Goal: Entertainment & Leisure: Consume media (video, audio)

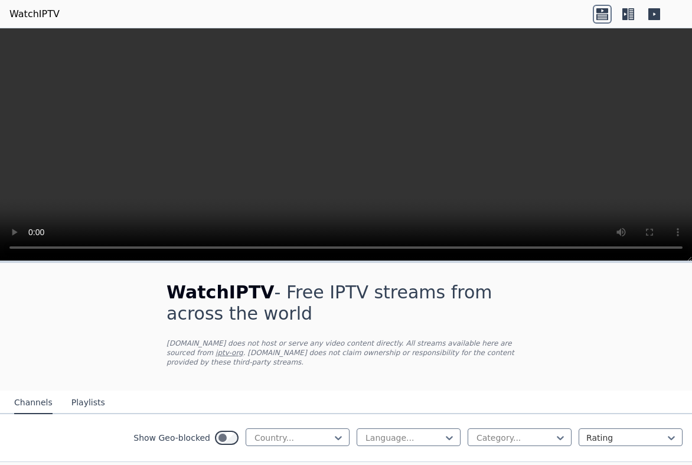
click at [50, 15] on link "WatchIPTV" at bounding box center [34, 14] width 50 height 14
click at [627, 18] on icon at bounding box center [624, 14] width 5 height 12
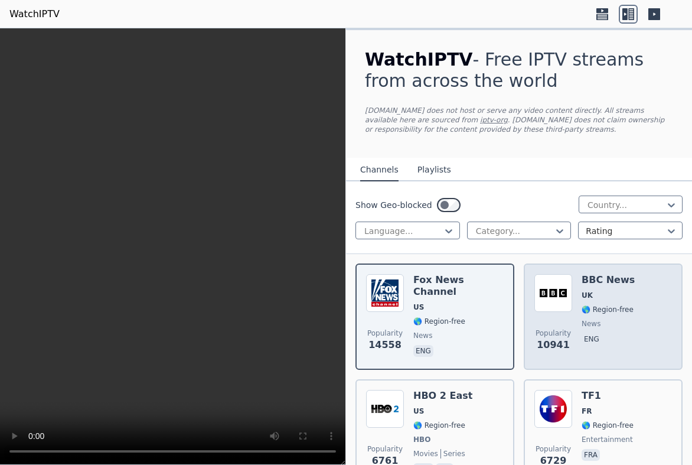
click at [622, 307] on span "🌎 Region-free" at bounding box center [607, 309] width 52 height 9
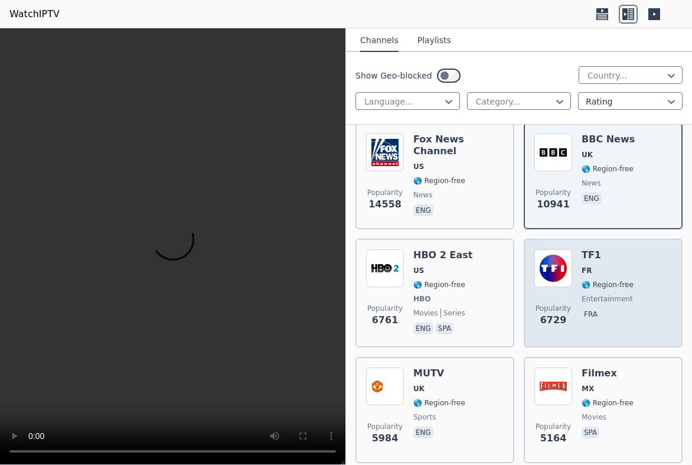
scroll to position [191, 0]
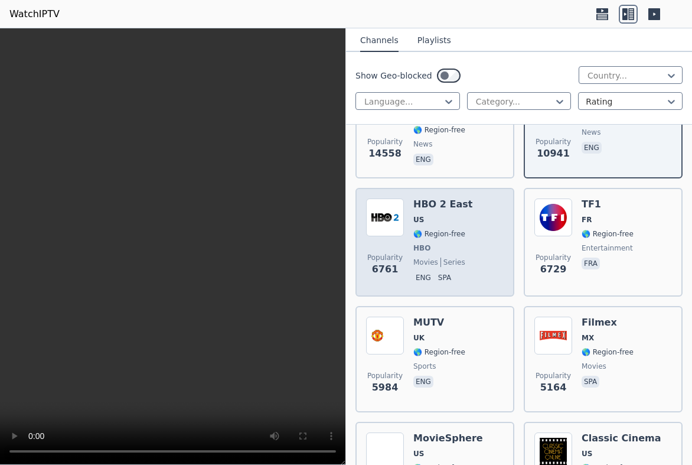
click at [447, 221] on span "US" at bounding box center [442, 219] width 59 height 9
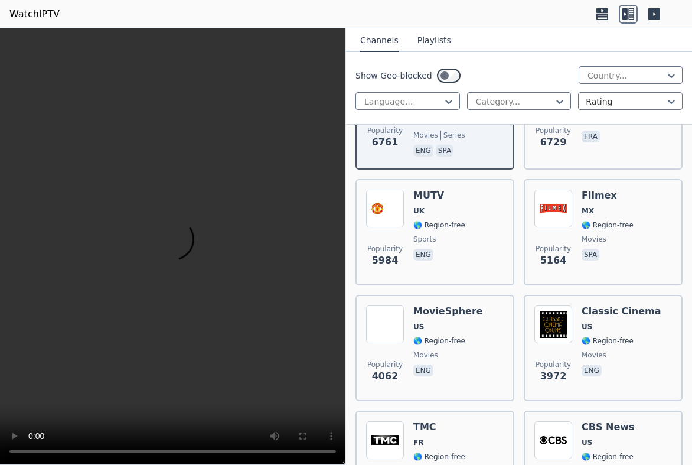
scroll to position [319, 0]
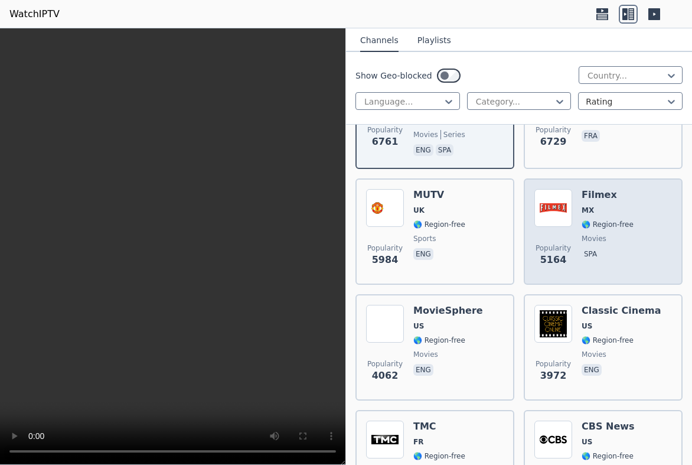
click at [652, 200] on div "Popularity 5164 Filmex MX 🌎 Region-free movies spa" at bounding box center [603, 231] width 138 height 85
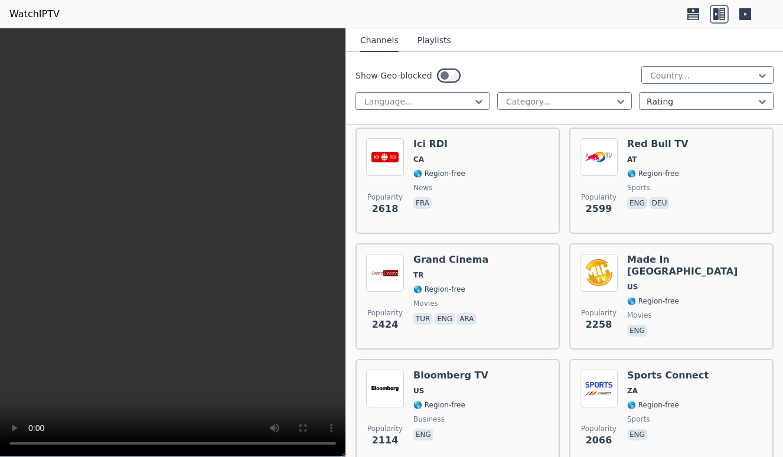
scroll to position [947, 0]
